Goal: Book appointment/travel/reservation

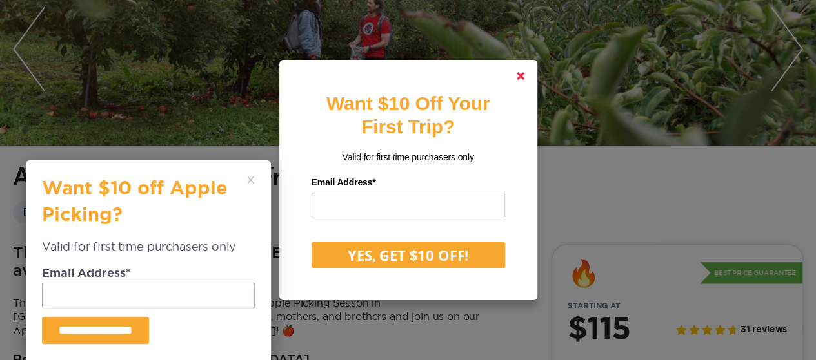
click at [520, 73] on link at bounding box center [520, 76] width 31 height 31
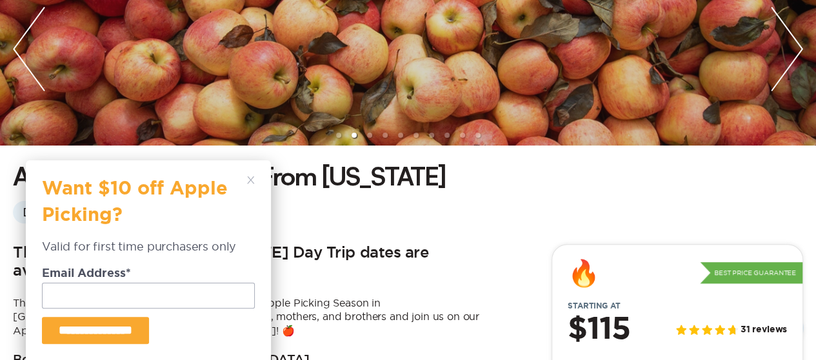
click at [253, 184] on polygon at bounding box center [250, 180] width 7 height 7
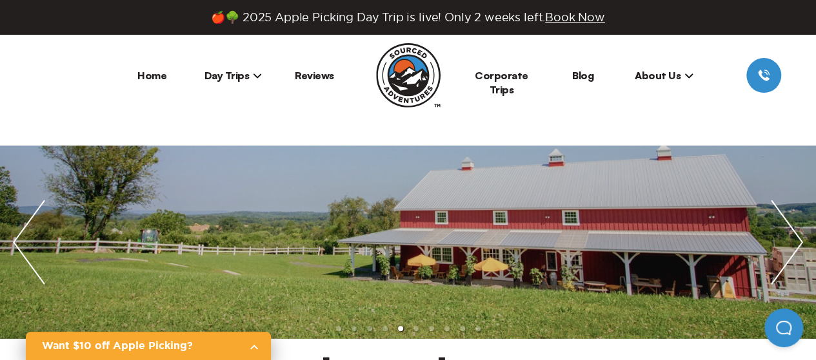
click at [798, 249] on img "next slide / item" at bounding box center [787, 242] width 58 height 193
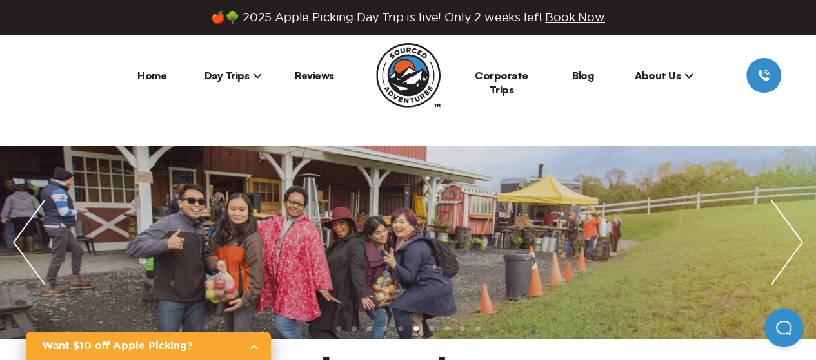
click at [798, 248] on img "next slide / item" at bounding box center [787, 242] width 58 height 193
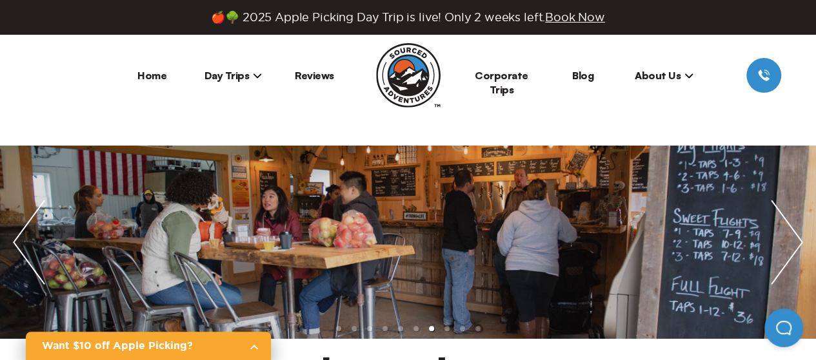
click at [798, 248] on img "next slide / item" at bounding box center [787, 242] width 58 height 193
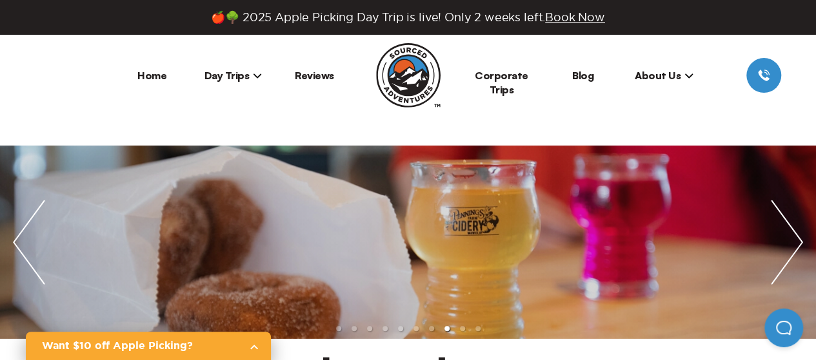
click at [798, 248] on img "next slide / item" at bounding box center [787, 242] width 58 height 193
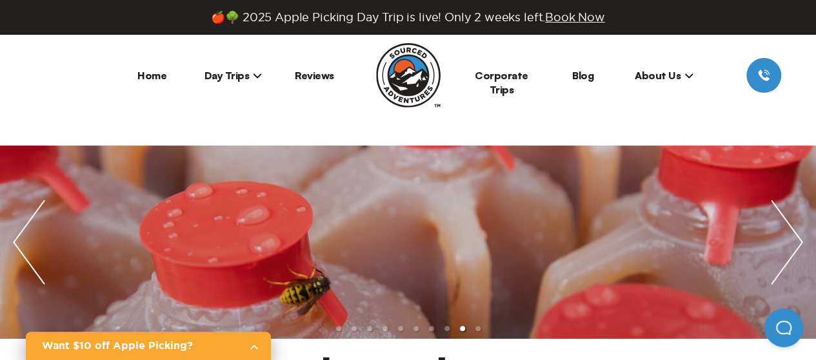
click at [798, 248] on img "next slide / item" at bounding box center [787, 242] width 58 height 193
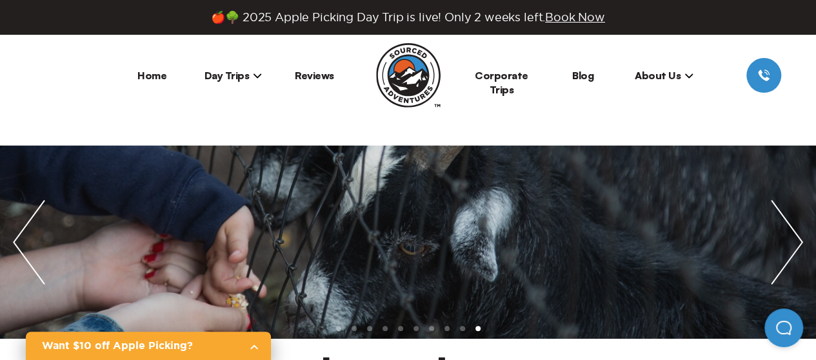
click at [798, 248] on img "next slide / item" at bounding box center [787, 242] width 58 height 193
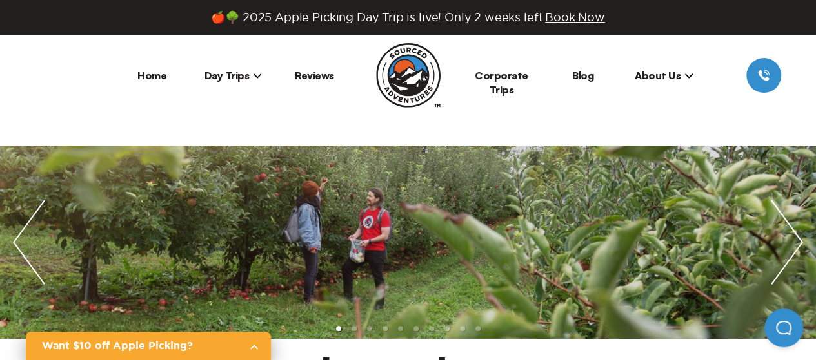
click at [798, 248] on img "next slide / item" at bounding box center [787, 242] width 58 height 193
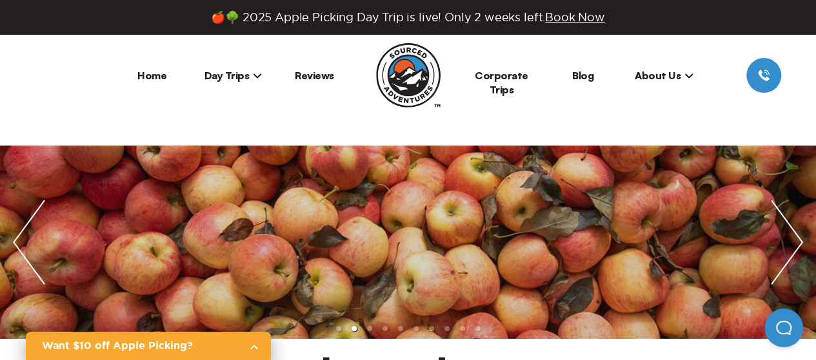
click at [798, 248] on img "next slide / item" at bounding box center [787, 242] width 58 height 193
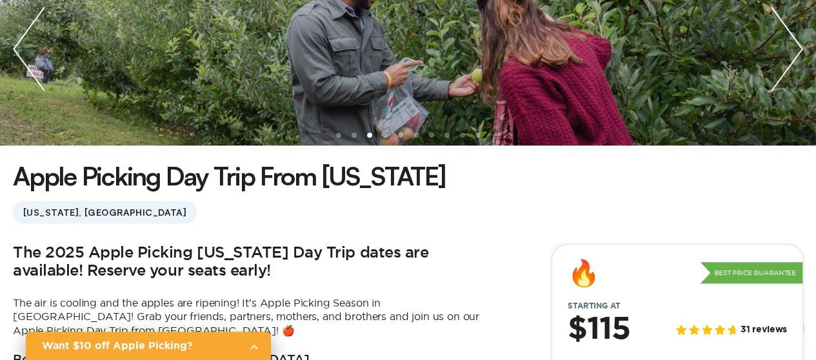
scroll to position [322, 0]
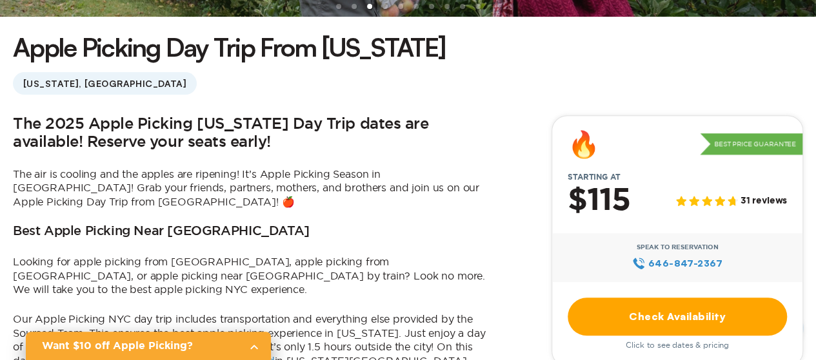
click at [687, 323] on link "Check Availability" at bounding box center [677, 317] width 219 height 38
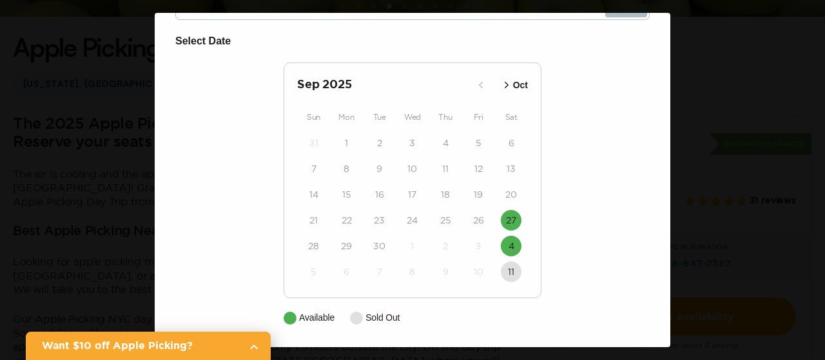
scroll to position [63, 0]
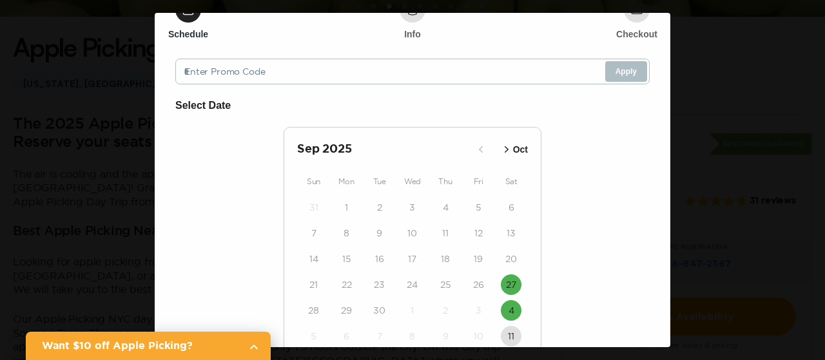
click at [508, 146] on button "Oct" at bounding box center [514, 149] width 35 height 21
click at [492, 144] on icon "button" at bounding box center [495, 149] width 13 height 13
click at [504, 152] on icon "button" at bounding box center [506, 149] width 13 height 13
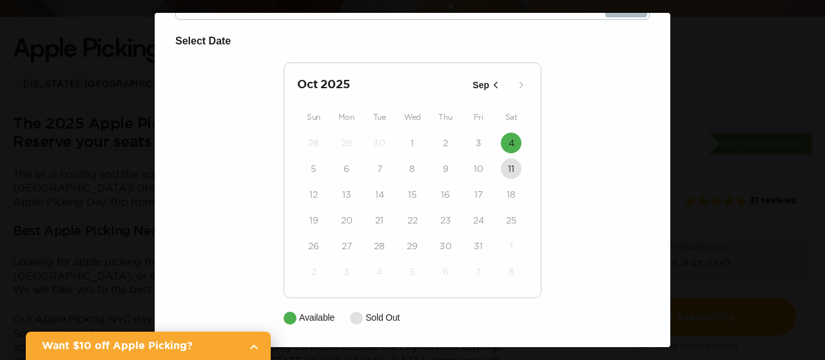
click at [493, 79] on icon "button" at bounding box center [495, 85] width 13 height 13
click at [506, 88] on icon "button" at bounding box center [506, 85] width 13 height 13
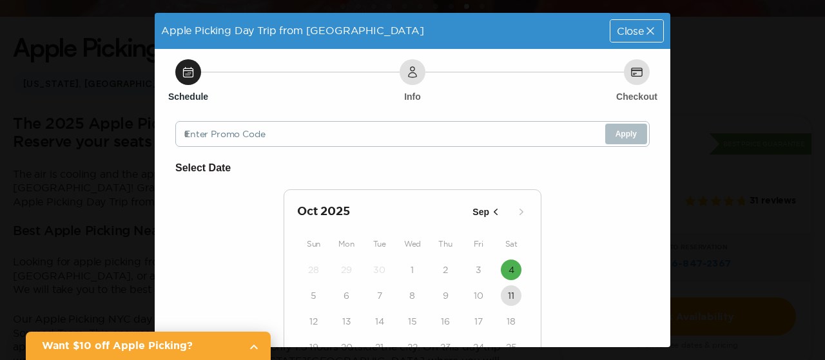
click at [626, 27] on span "Close" at bounding box center [630, 31] width 27 height 10
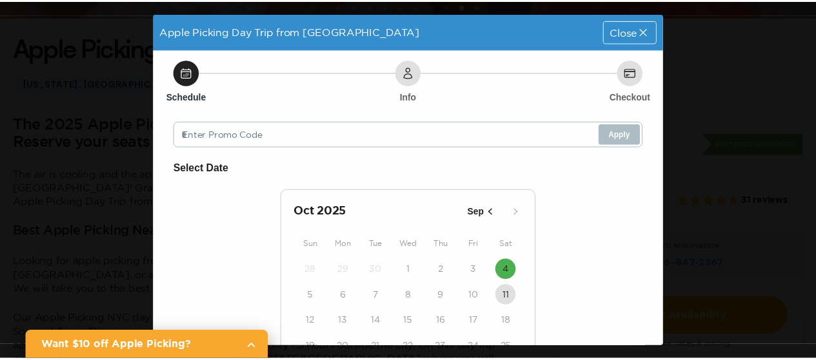
scroll to position [322, 0]
